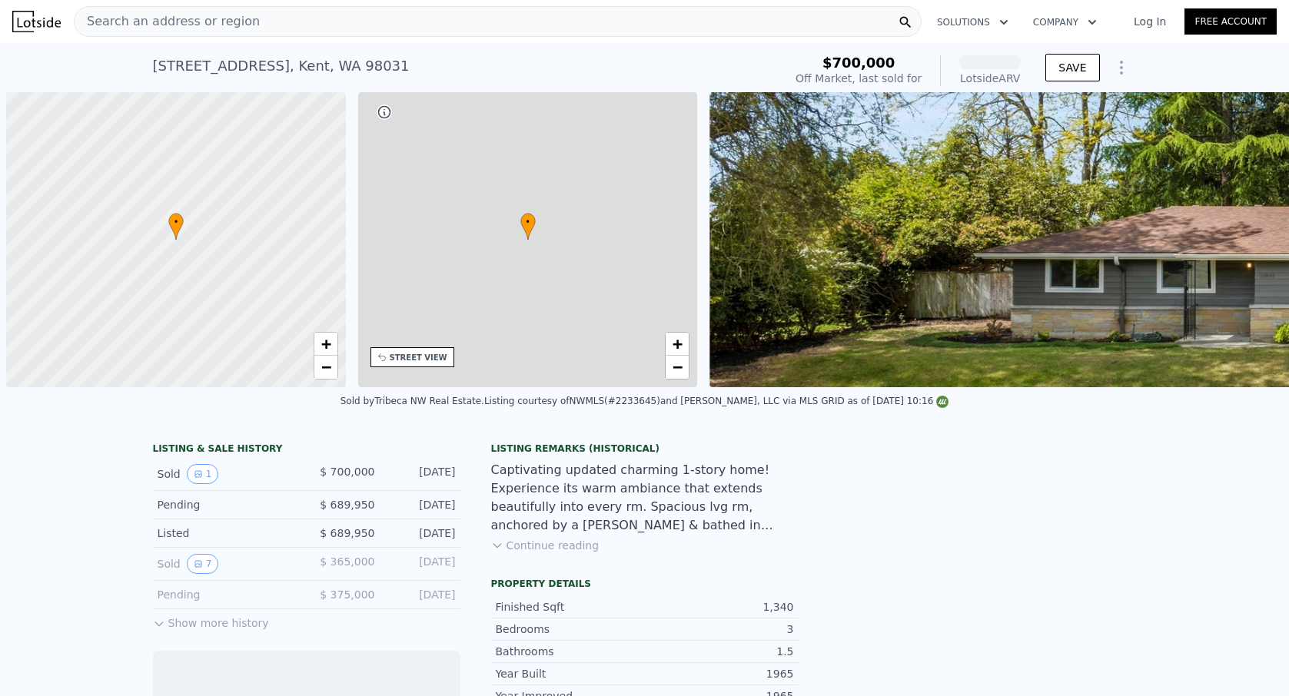
scroll to position [0, 6]
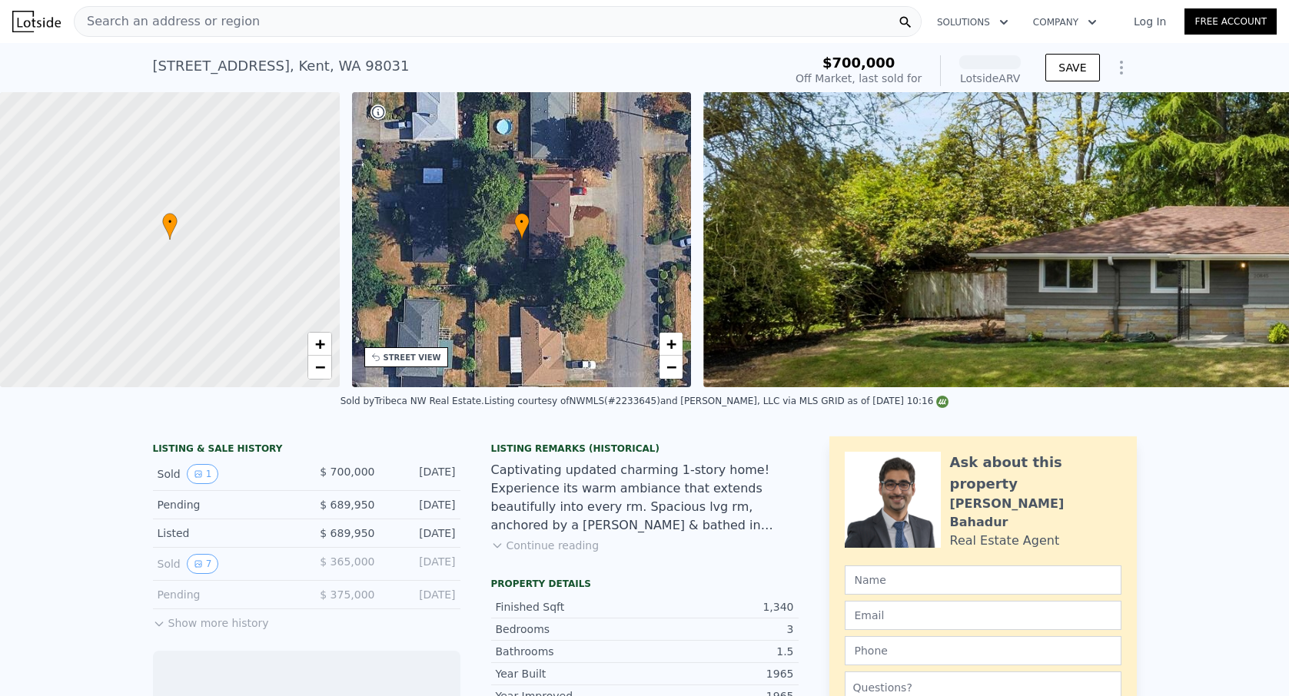
click at [476, 27] on div "Search an address or region" at bounding box center [498, 21] width 848 height 31
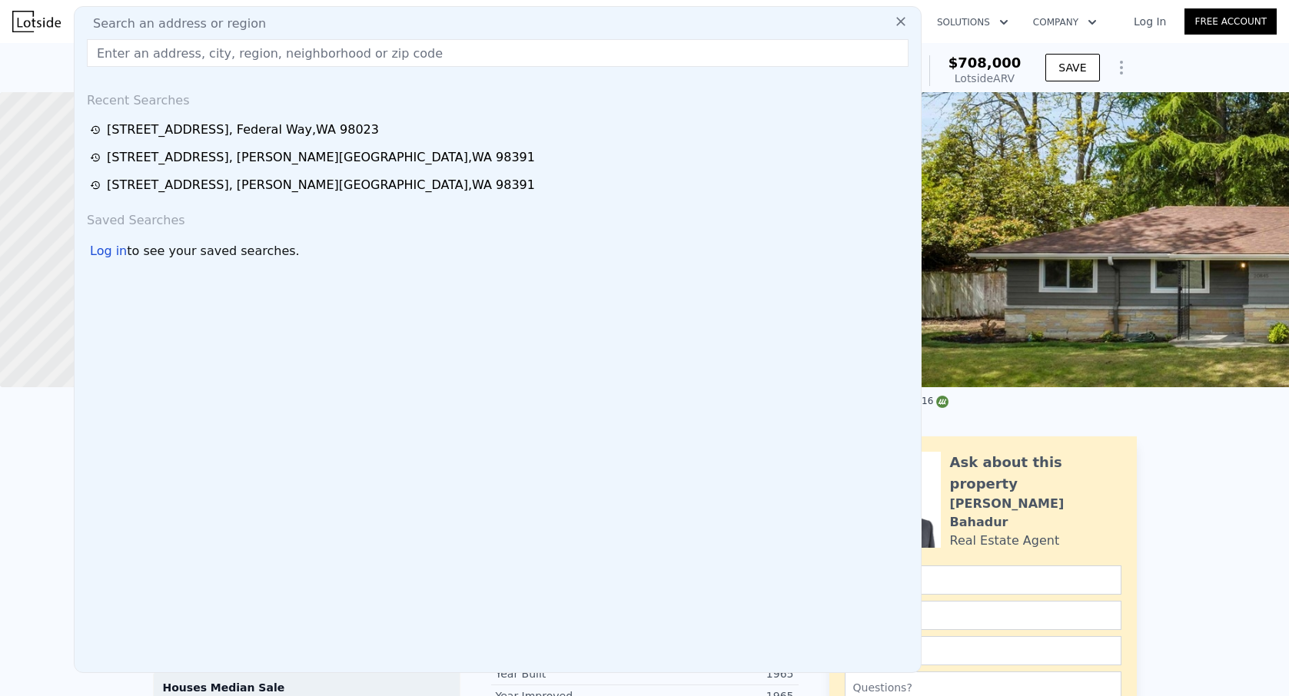
type input "[STREET_ADDRESS]"
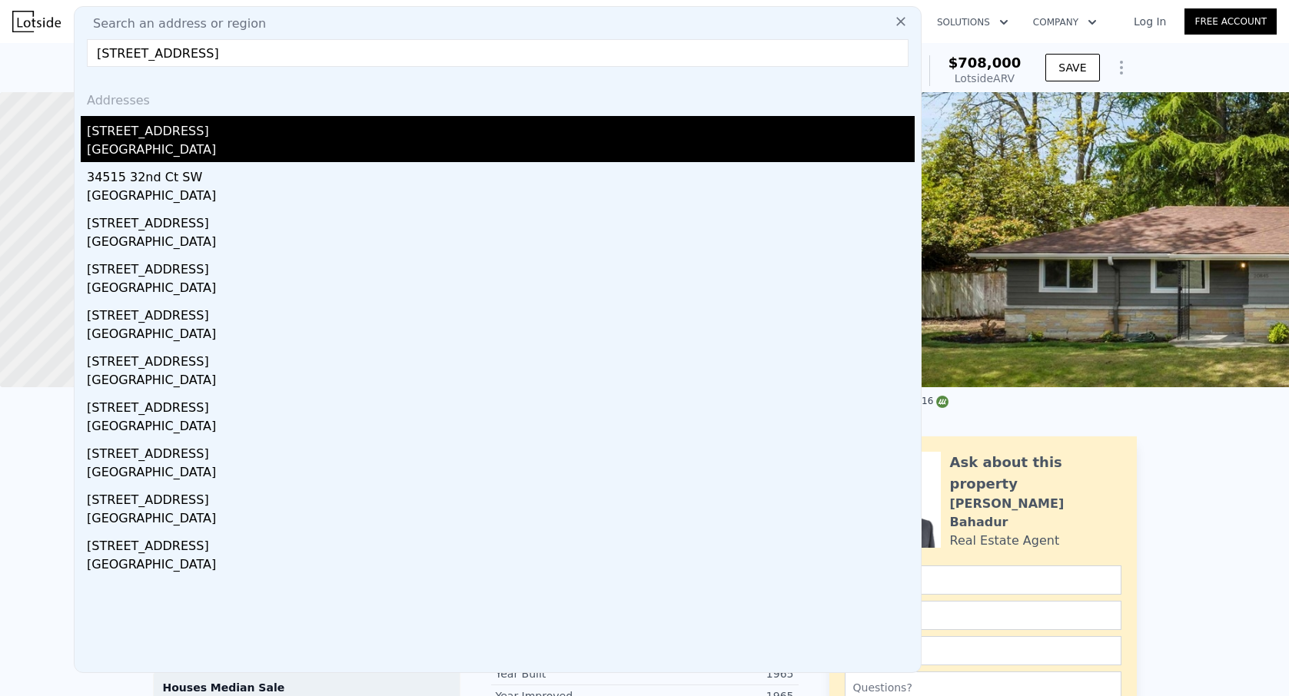
click at [213, 131] on div "[STREET_ADDRESS]" at bounding box center [501, 128] width 828 height 25
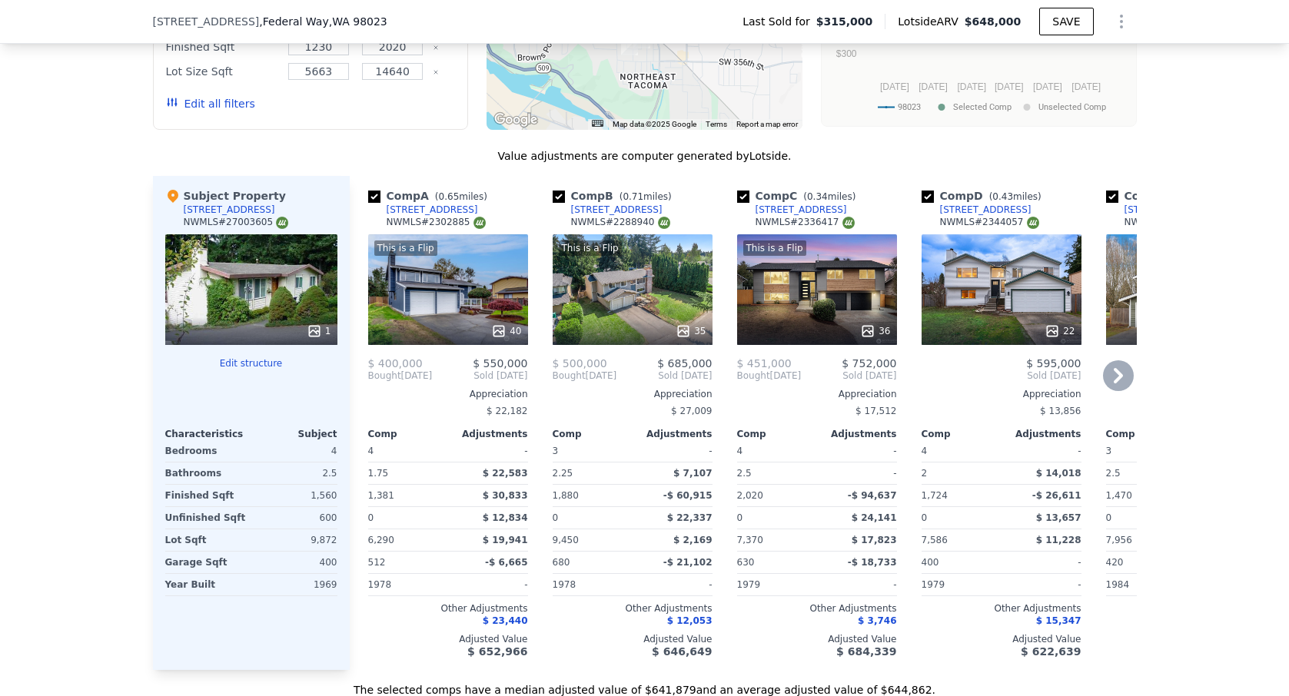
scroll to position [1474, 0]
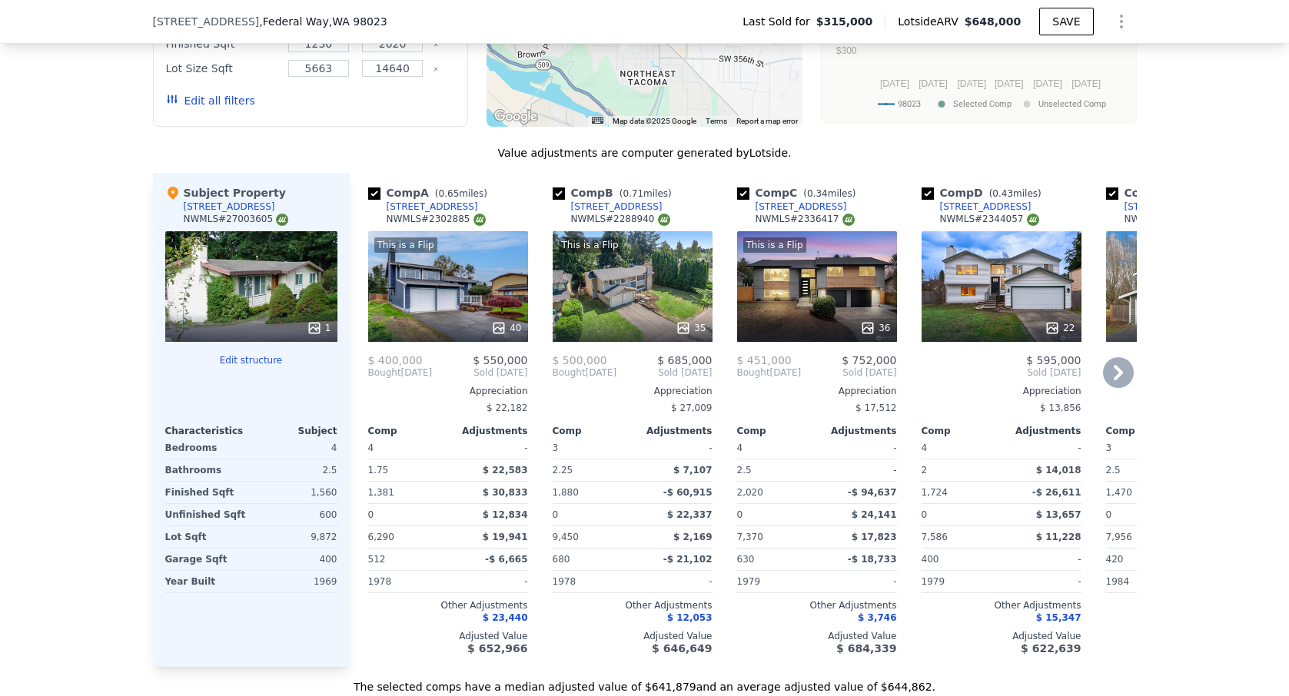
click at [1024, 322] on div "22" at bounding box center [1001, 327] width 147 height 15
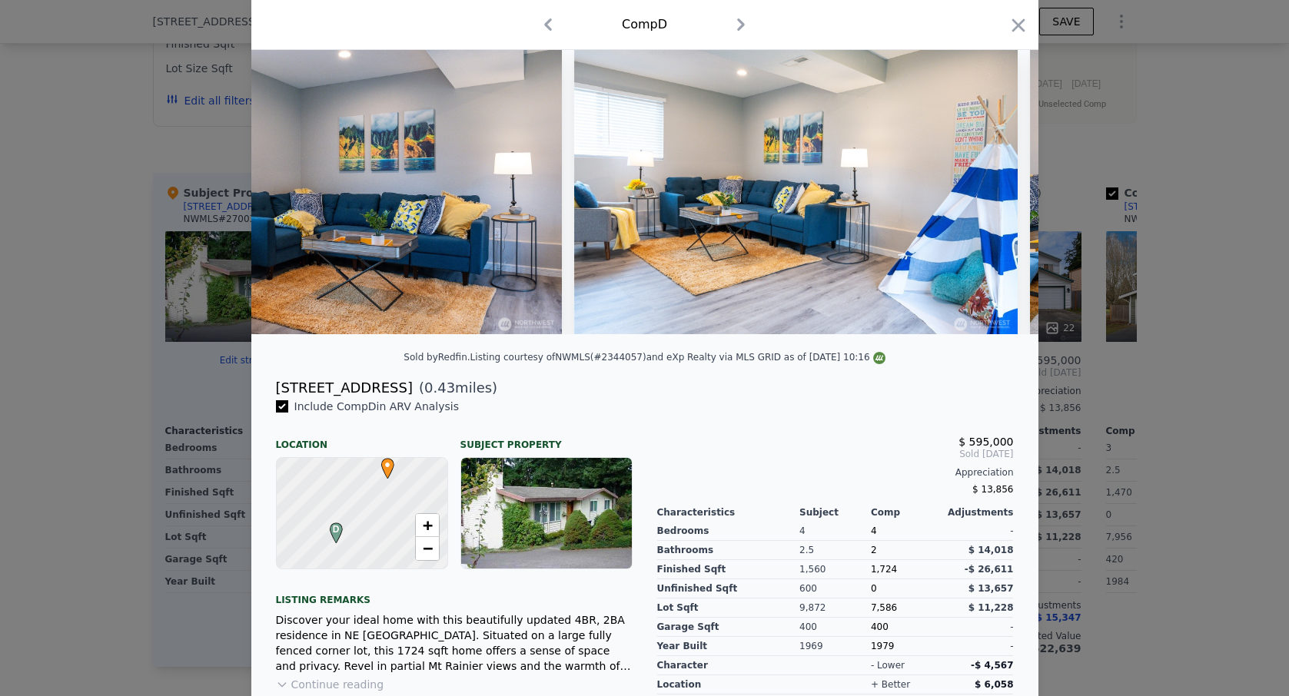
scroll to position [0, 5863]
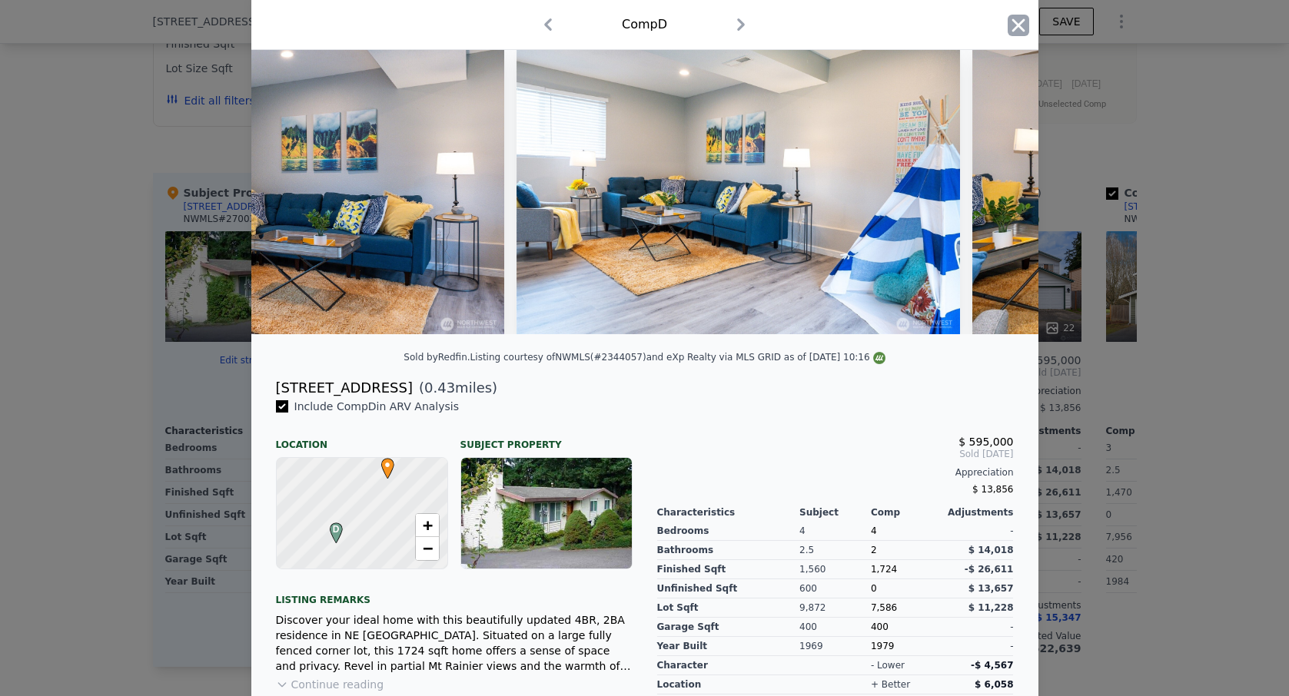
click at [1024, 32] on icon "button" at bounding box center [1018, 26] width 22 height 22
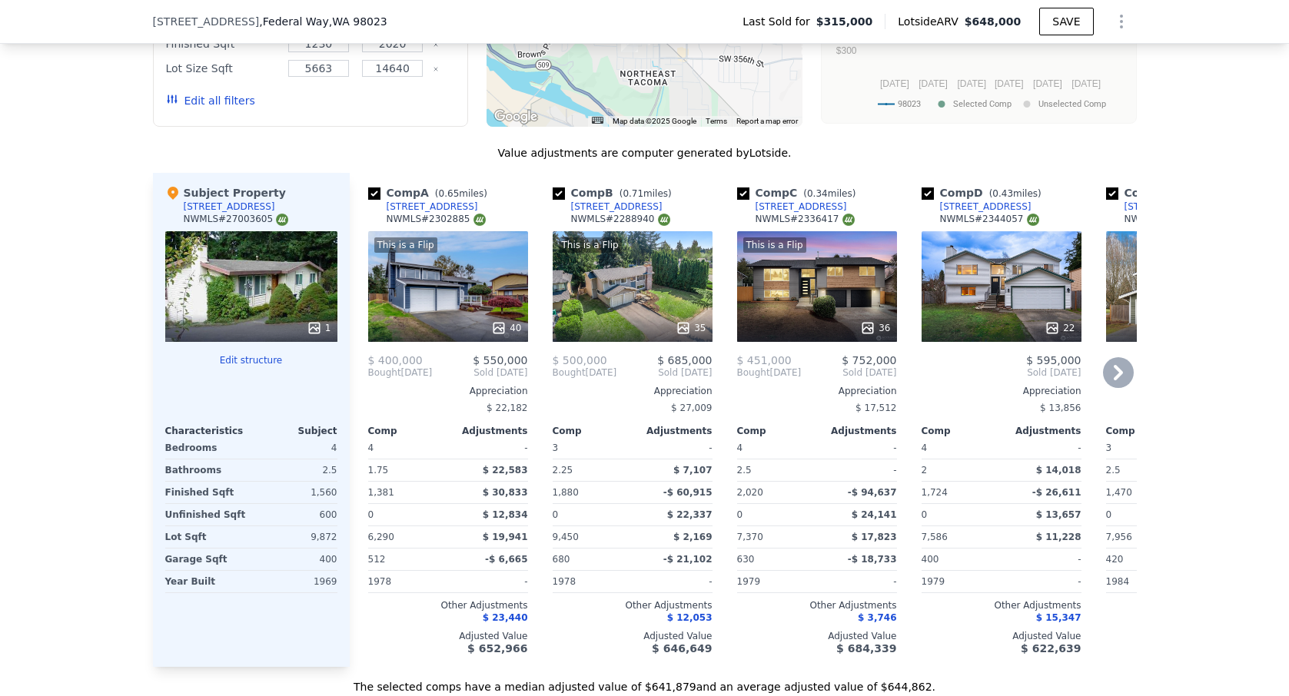
click at [1119, 366] on icon at bounding box center [1118, 372] width 31 height 31
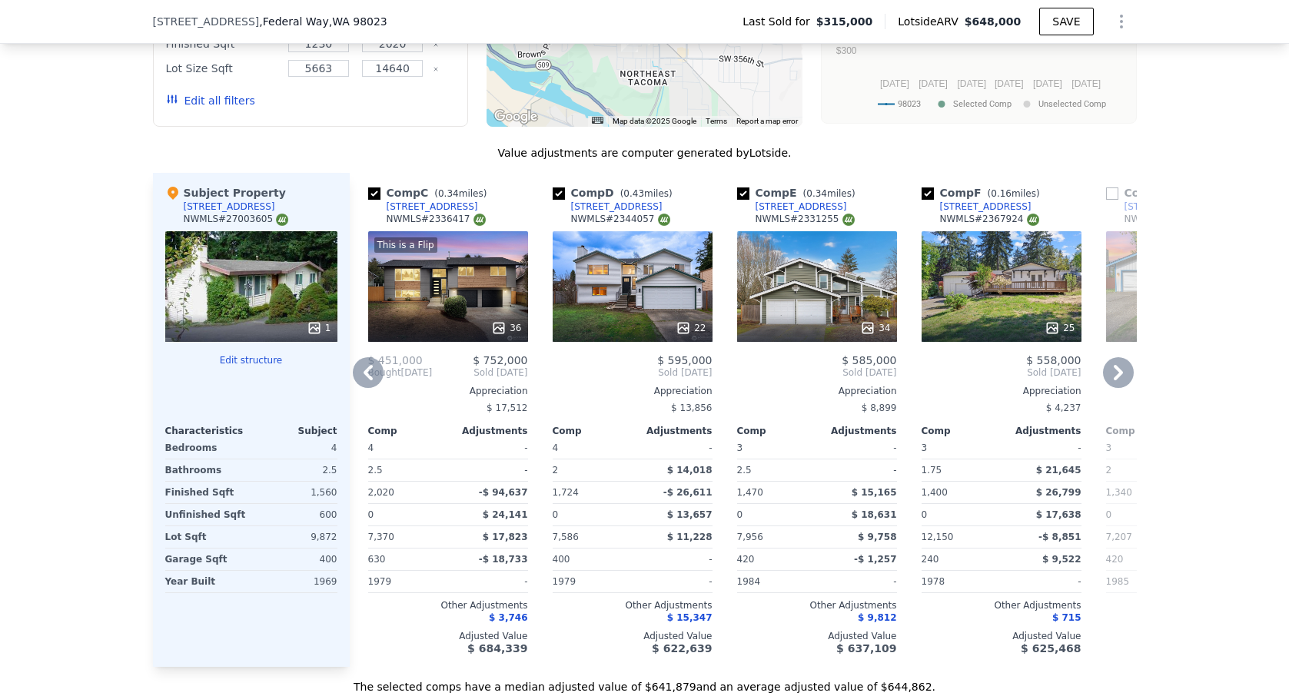
click at [1119, 366] on icon at bounding box center [1118, 372] width 31 height 31
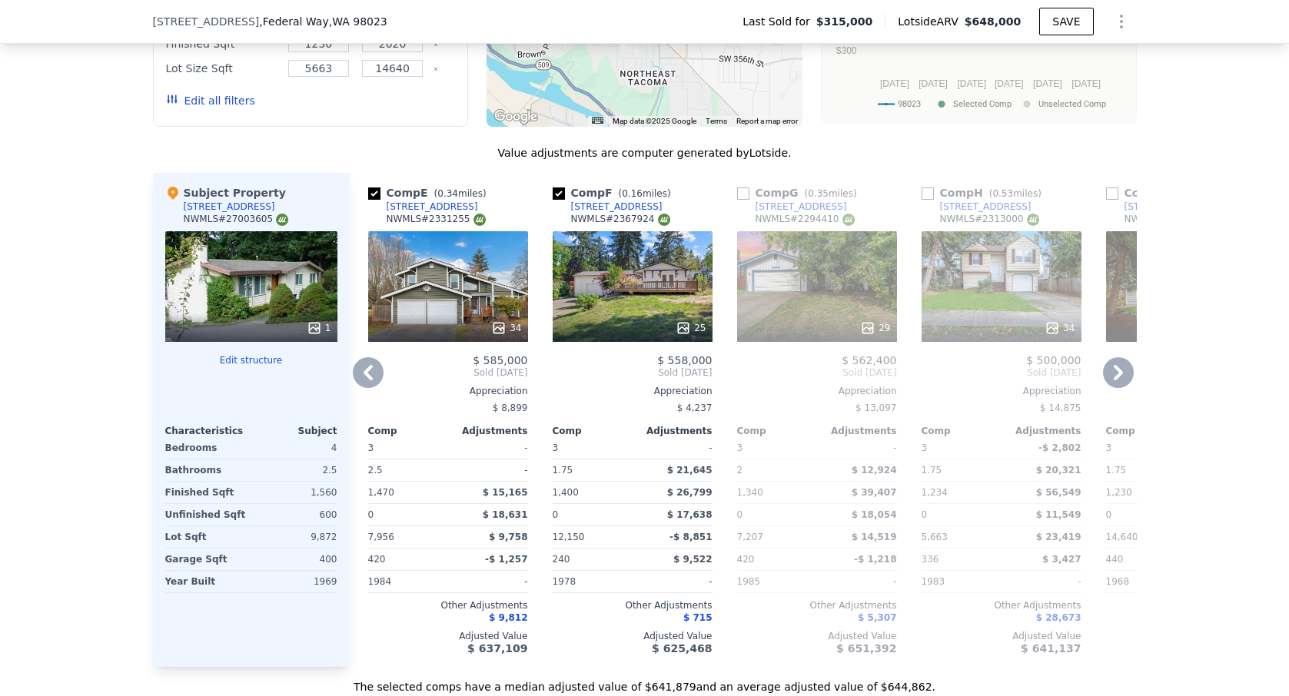
click at [363, 373] on icon at bounding box center [368, 372] width 31 height 31
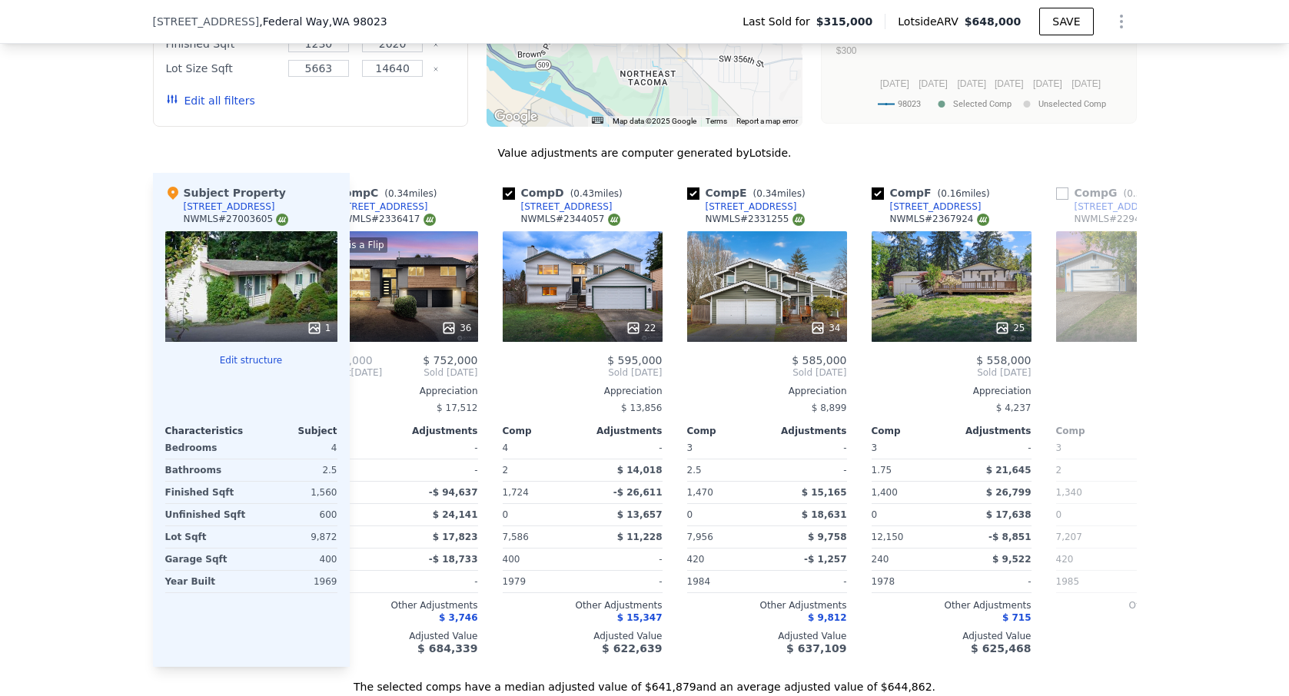
scroll to position [0, 369]
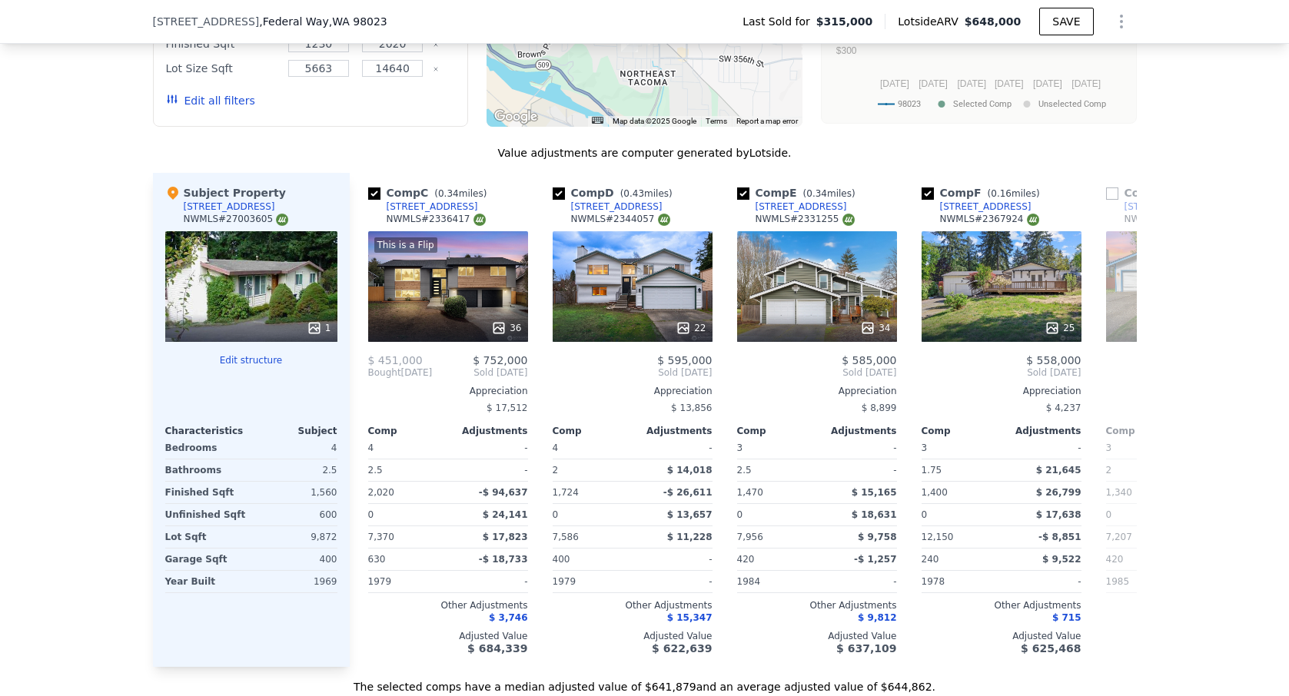
click at [363, 373] on div "Comp C ( 0.34 miles) [STREET_ADDRESS] # 2336417 This is a Flip 36 $ 451,000 $ 7…" at bounding box center [448, 420] width 172 height 494
click at [368, 373] on icon at bounding box center [368, 372] width 31 height 31
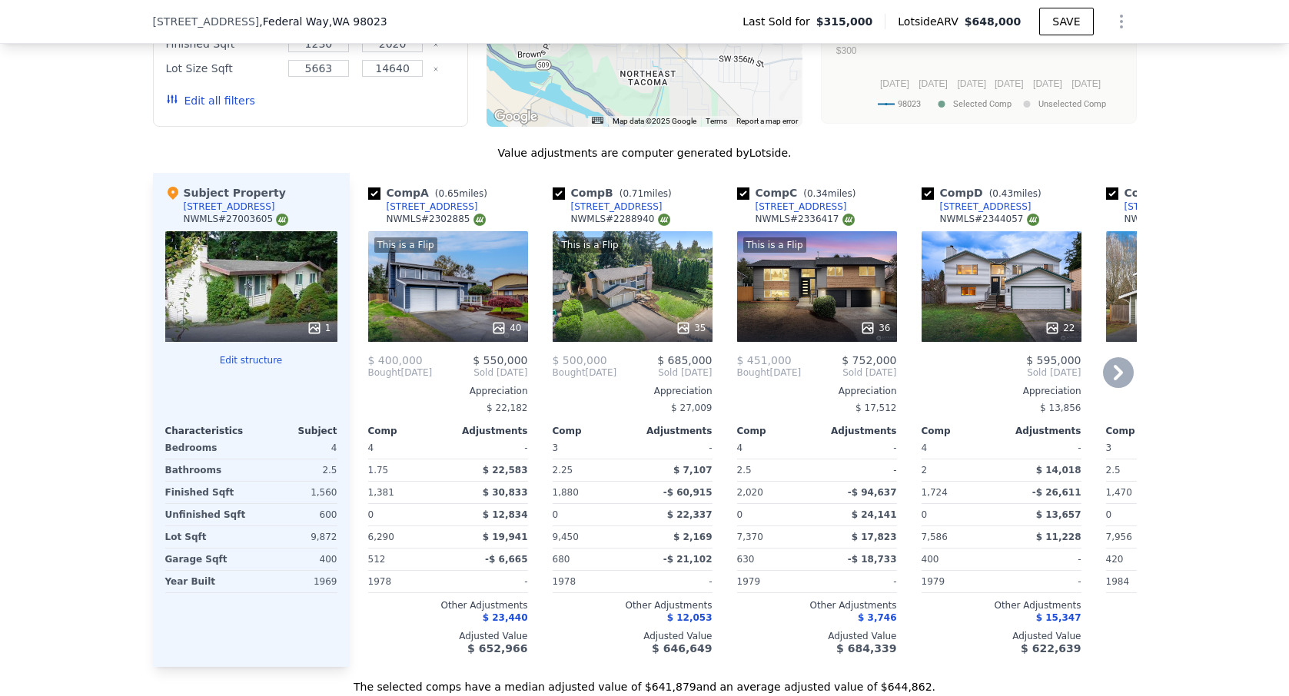
click at [485, 270] on div "This is a Flip 40" at bounding box center [448, 286] width 160 height 111
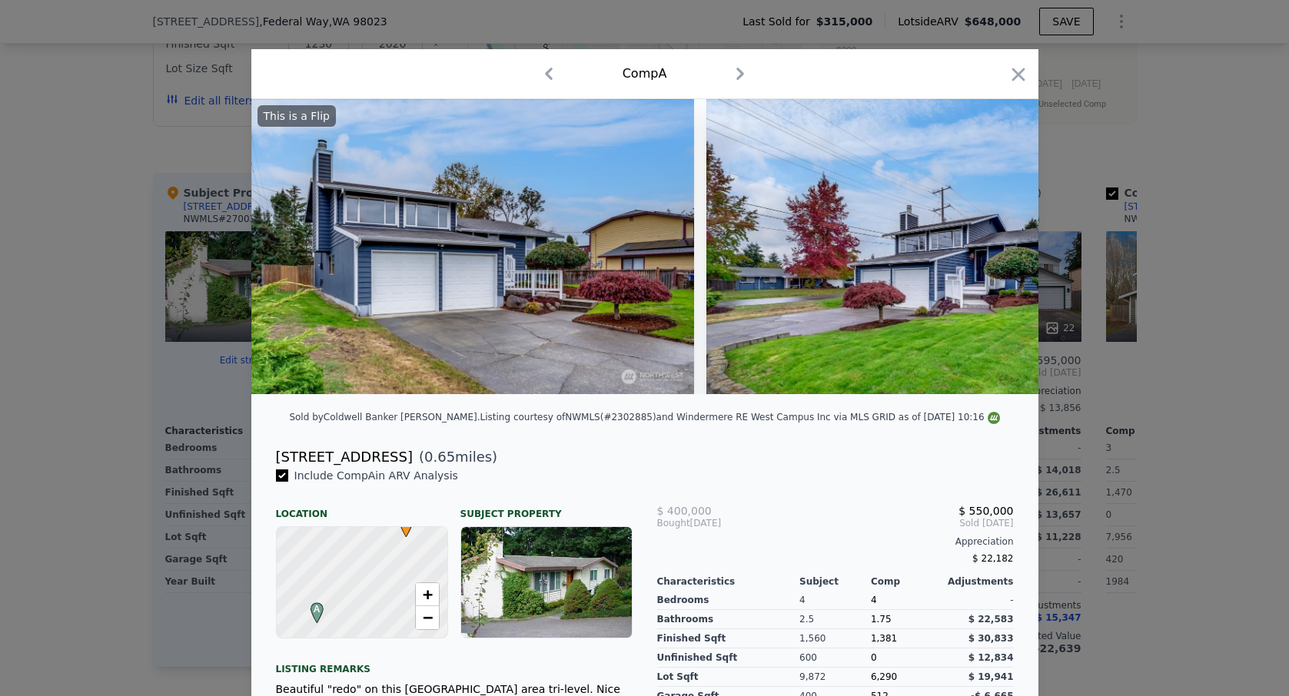
click at [582, 333] on img at bounding box center [472, 246] width 443 height 295
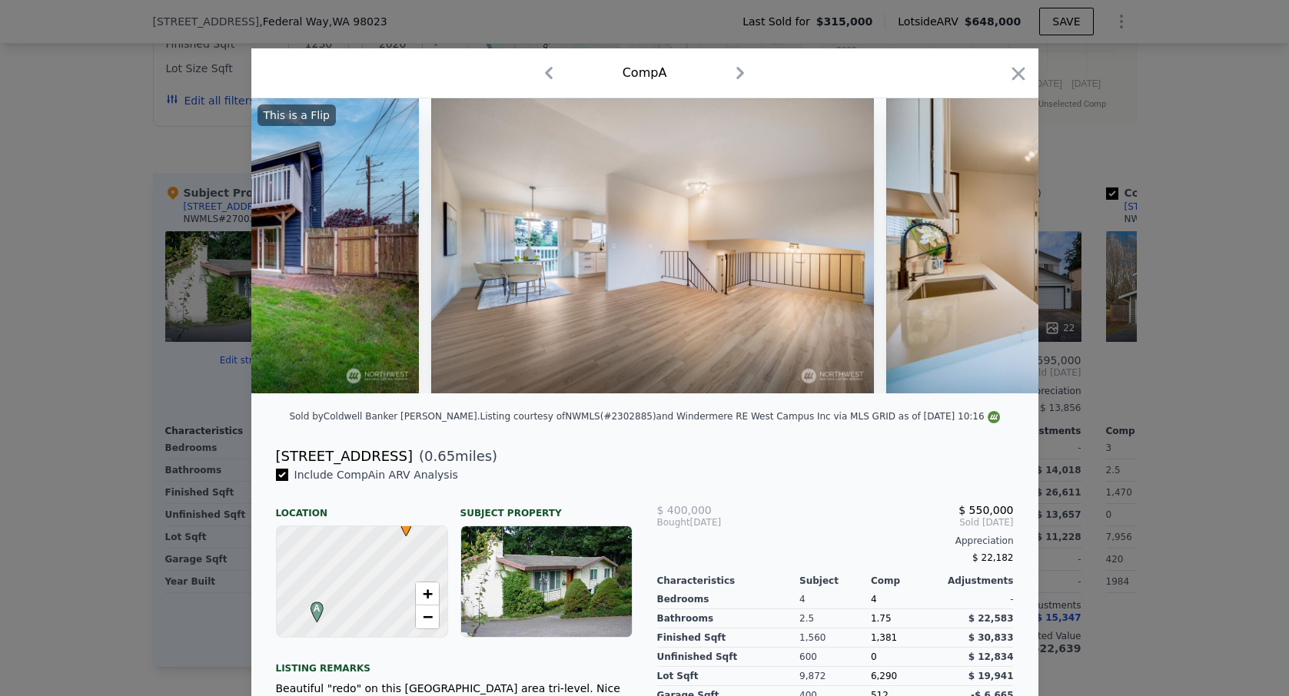
scroll to position [0, 3014]
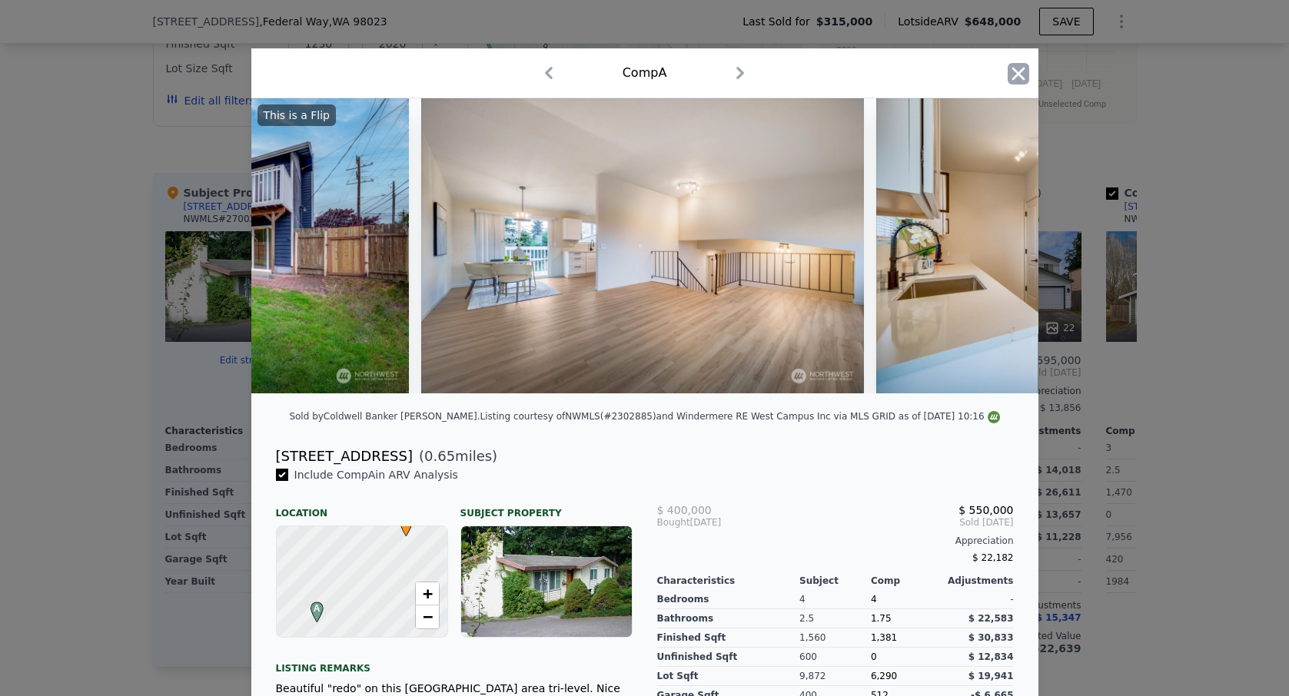
click at [1014, 78] on icon "button" at bounding box center [1017, 73] width 13 height 13
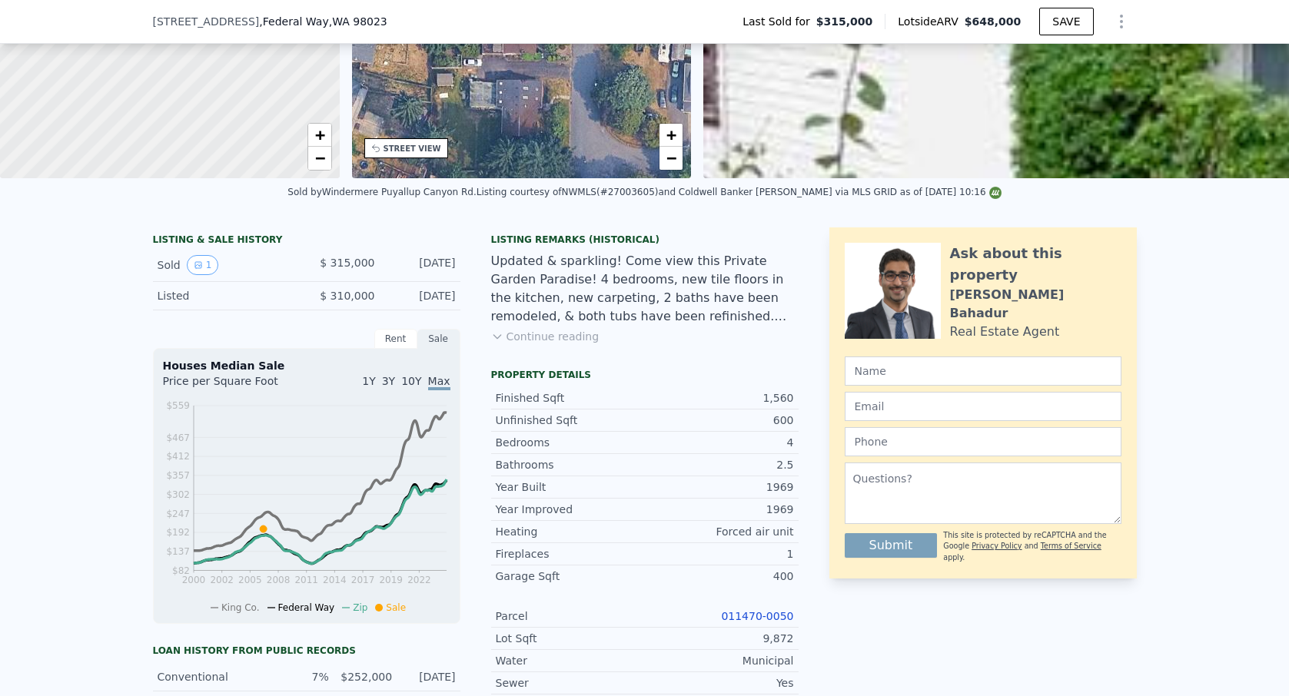
scroll to position [204, 0]
click at [497, 332] on icon at bounding box center [497, 336] width 12 height 12
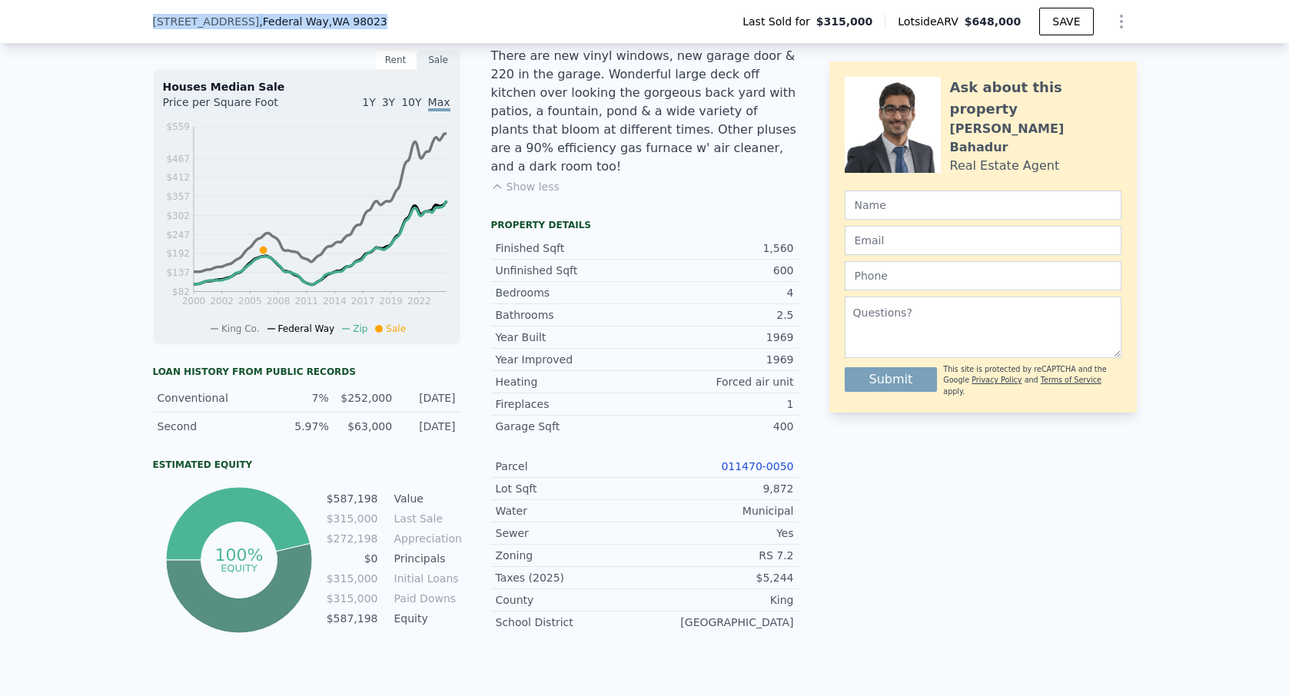
scroll to position [476, 0]
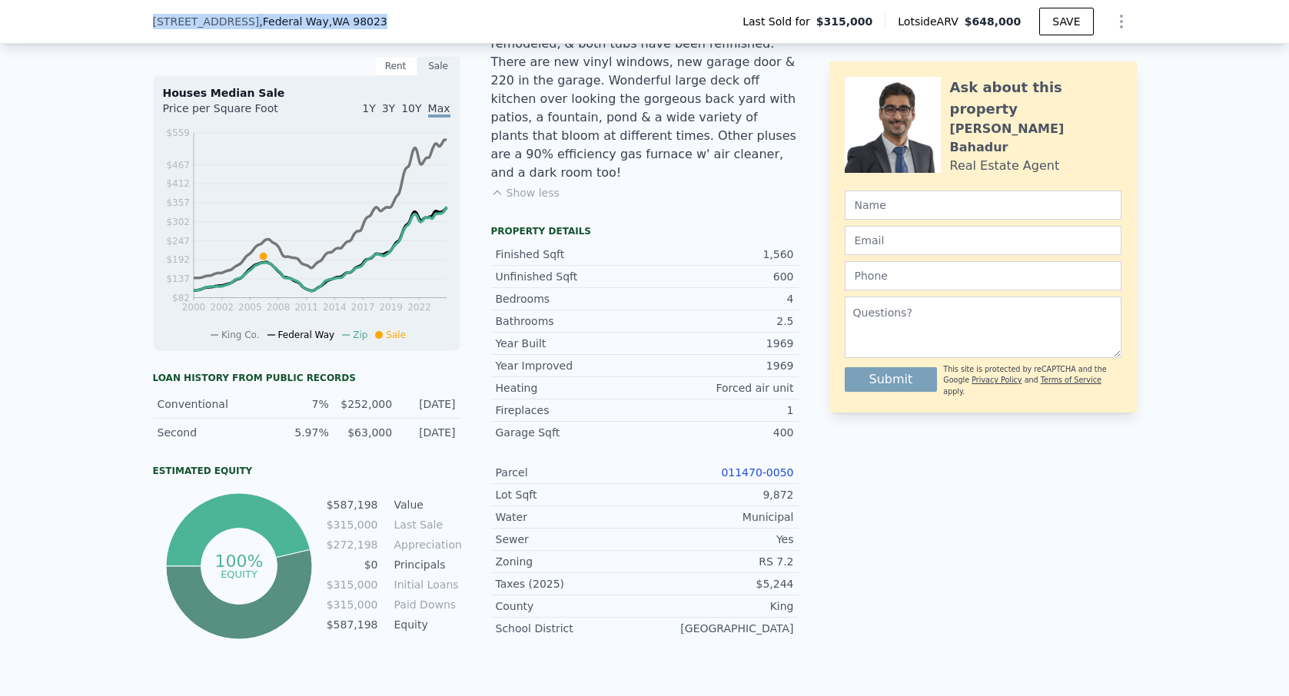
drag, startPoint x: 390, startPoint y: 15, endPoint x: 159, endPoint y: 8, distance: 230.7
click at [159, 8] on div "[STREET_ADDRESS] Last Sold for $315,000 Lotside ARV $648,000 SAVE" at bounding box center [645, 21] width 984 height 43
copy div "[STREET_ADDRESS]"
